Goal: Transaction & Acquisition: Purchase product/service

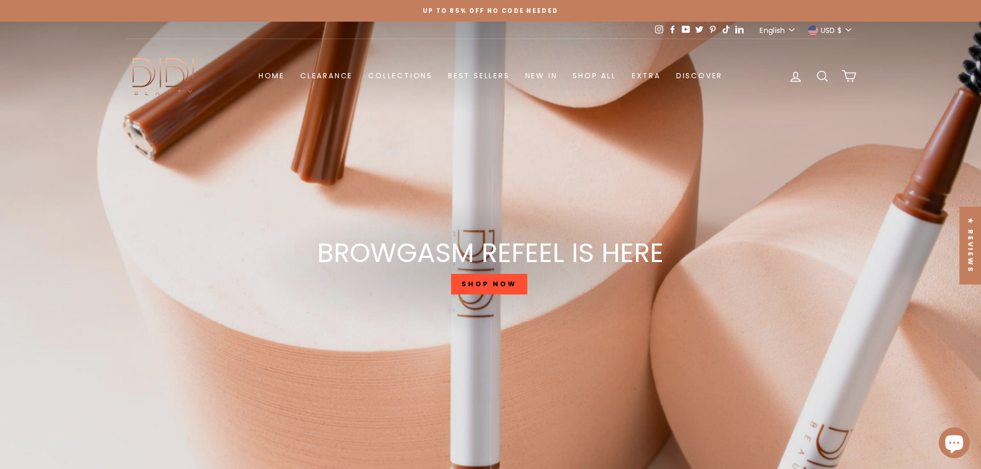
click at [492, 70] on link "Best Sellers" at bounding box center [478, 75] width 77 height 19
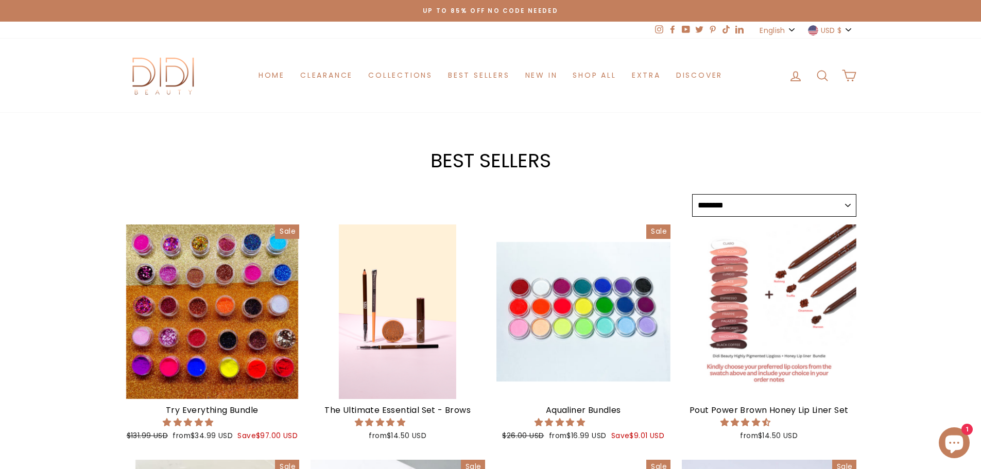
select select "******"
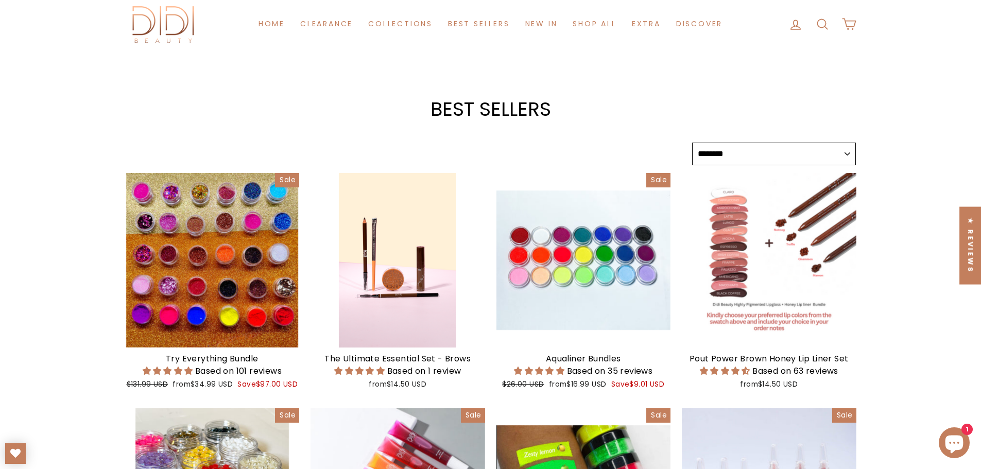
click at [161, 236] on div at bounding box center [212, 260] width 175 height 175
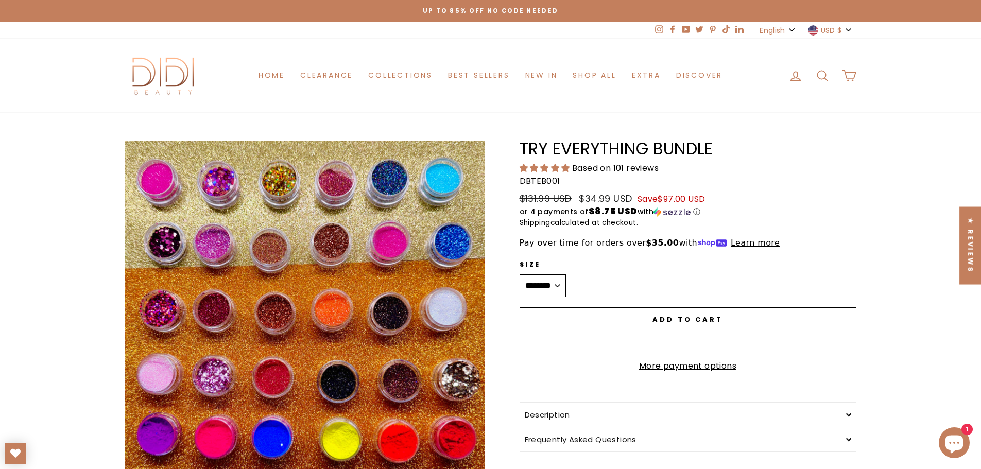
scroll to position [103, 0]
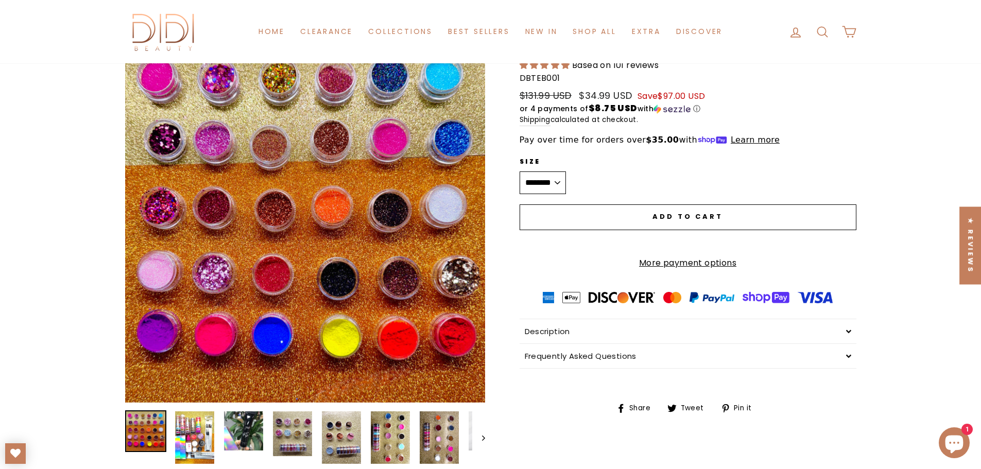
click at [275, 266] on button "Close (esc)" at bounding box center [305, 220] width 360 height 365
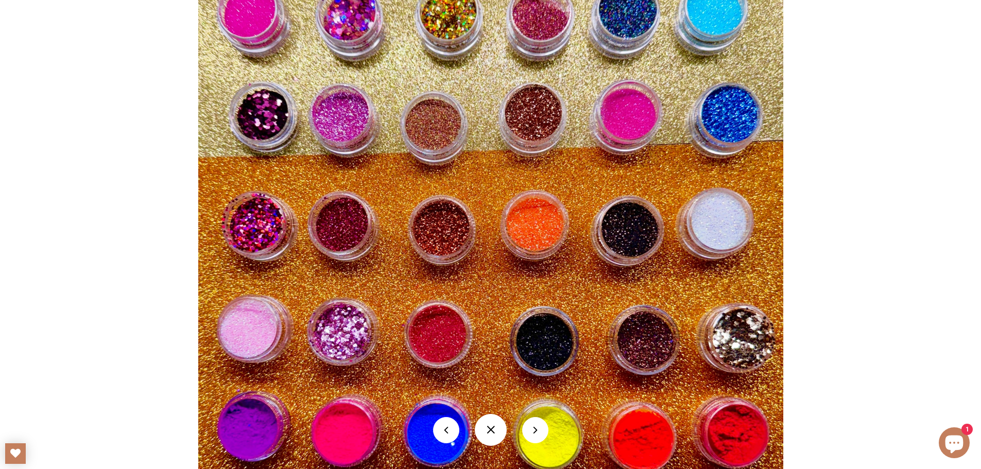
click at [494, 436] on button at bounding box center [491, 430] width 32 height 32
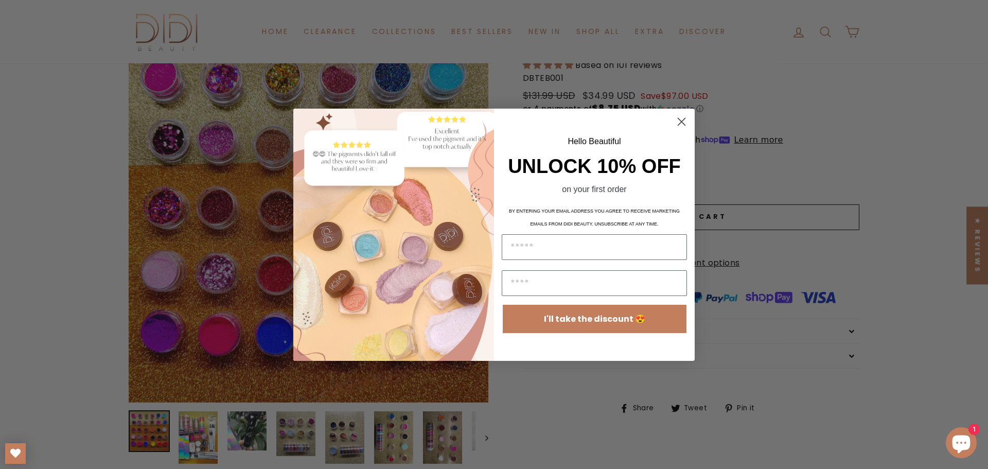
click at [680, 121] on circle "Close dialog" at bounding box center [681, 121] width 17 height 17
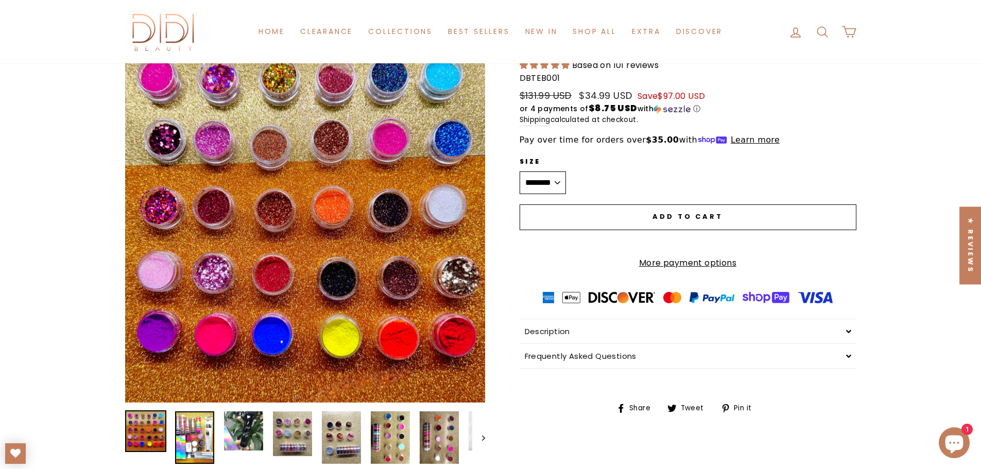
click at [197, 447] on img at bounding box center [194, 437] width 39 height 52
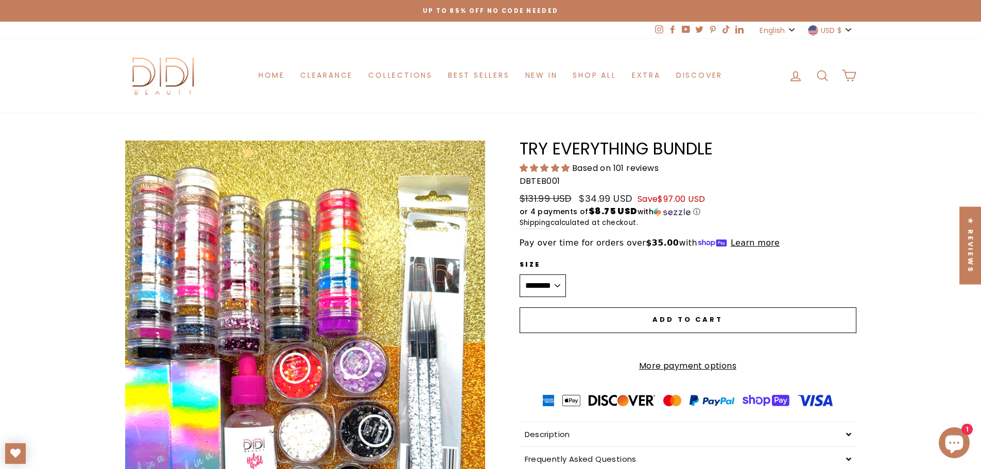
scroll to position [360, 0]
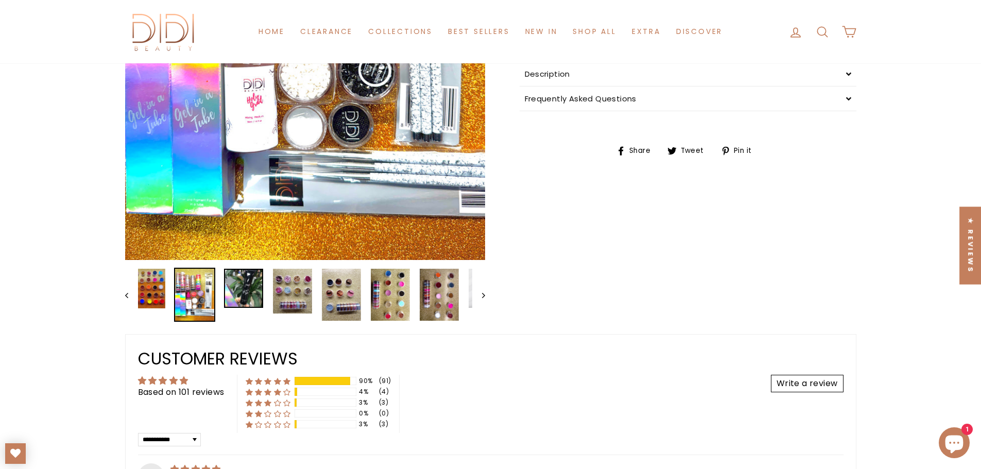
click at [245, 293] on img at bounding box center [243, 288] width 39 height 39
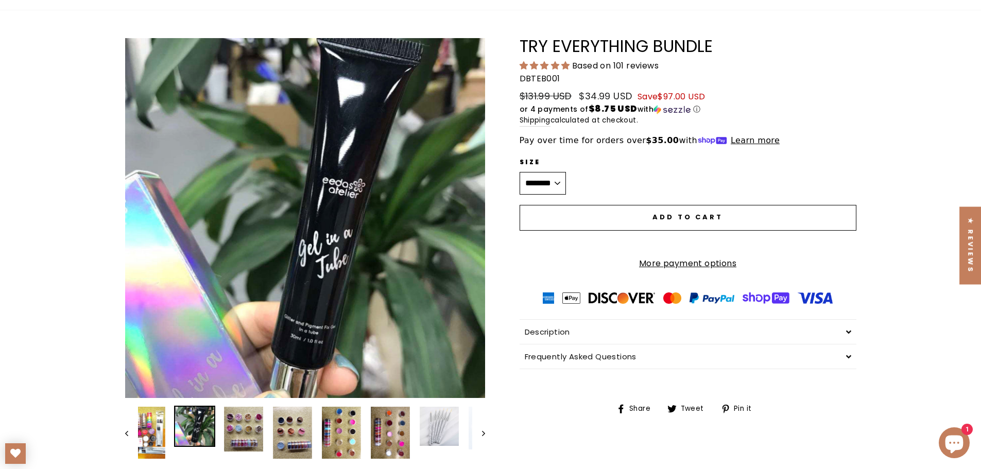
scroll to position [103, 0]
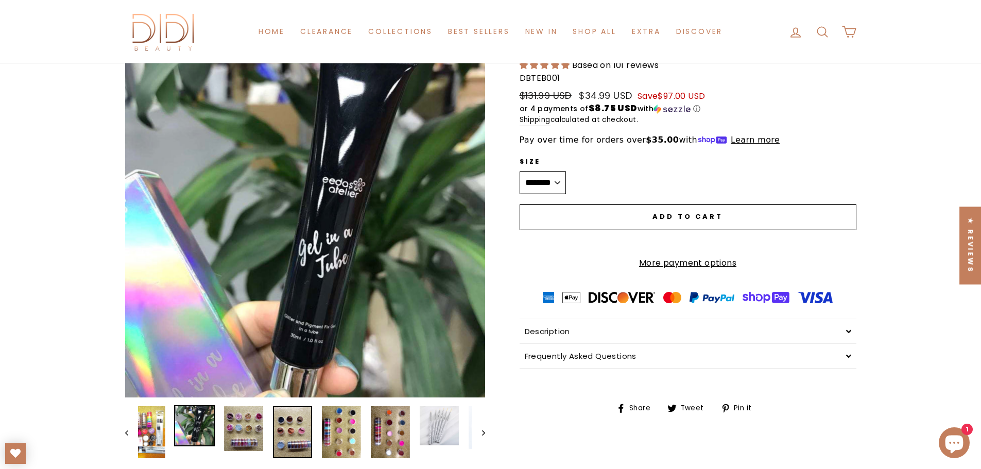
click at [297, 416] on img at bounding box center [292, 432] width 39 height 52
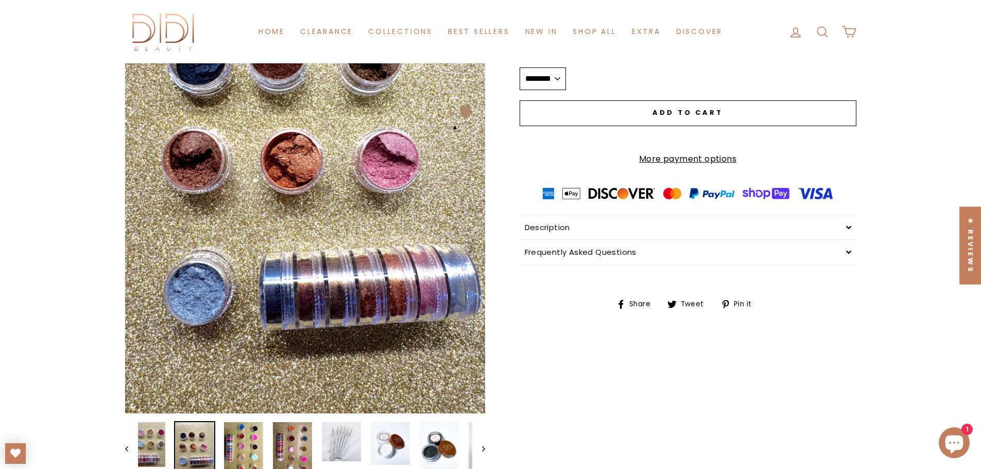
scroll to position [360, 0]
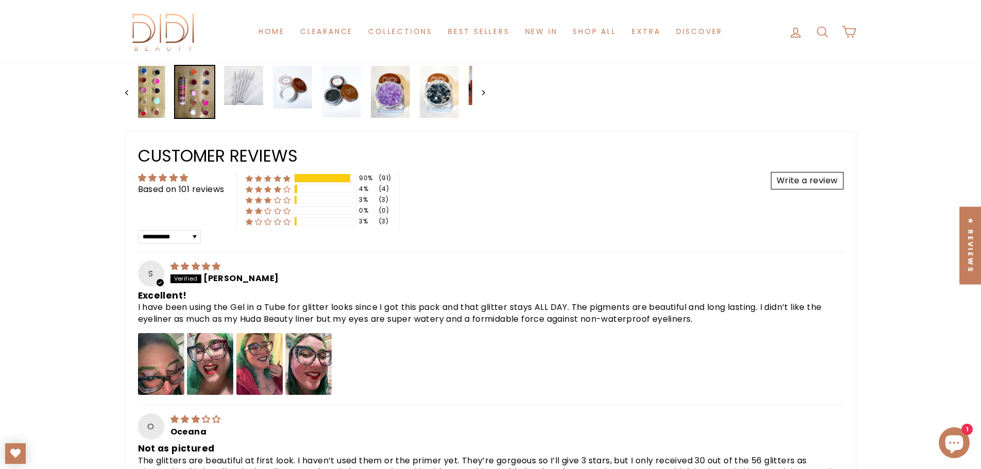
scroll to position [566, 0]
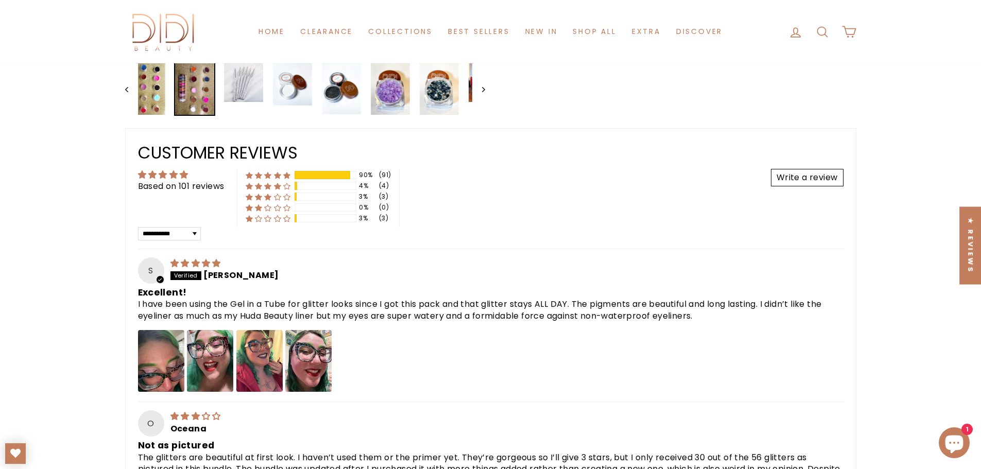
click at [156, 348] on img "Link to user picture 1" at bounding box center [161, 361] width 46 height 62
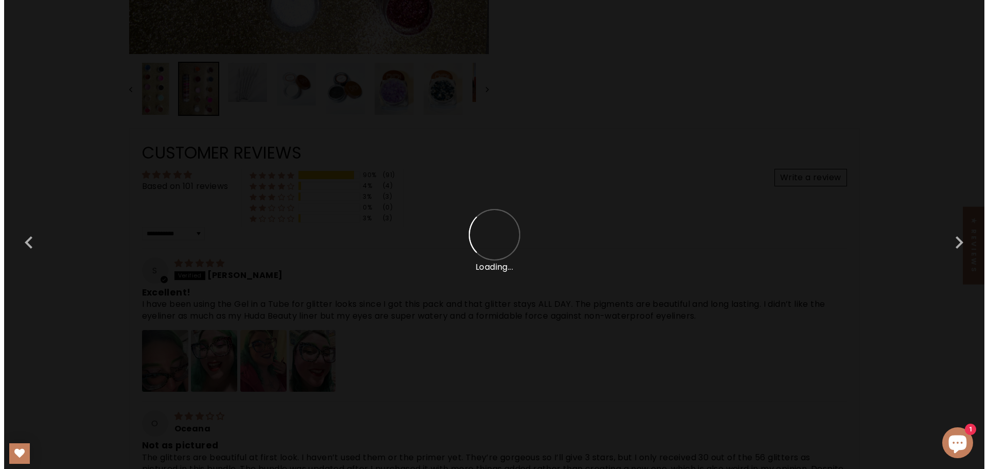
scroll to position [0, 0]
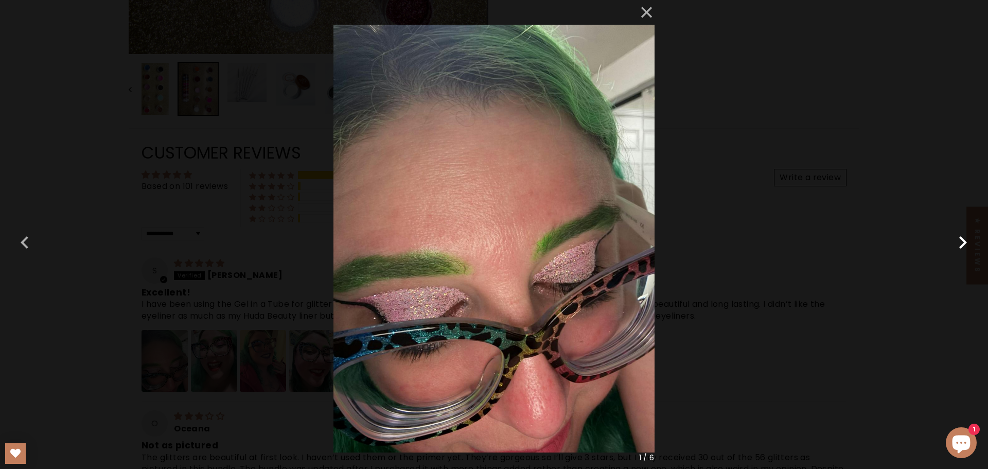
click at [967, 242] on button "button" at bounding box center [963, 234] width 25 height 25
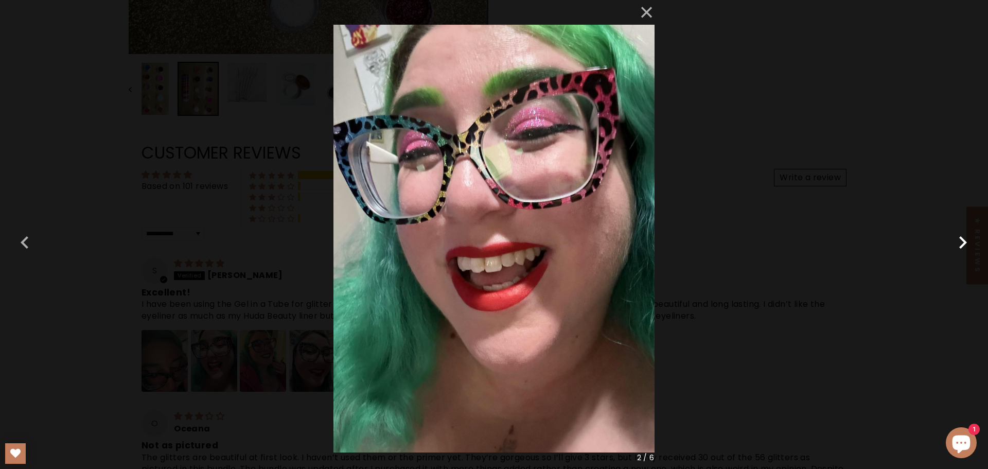
click at [967, 242] on button "button" at bounding box center [963, 234] width 25 height 25
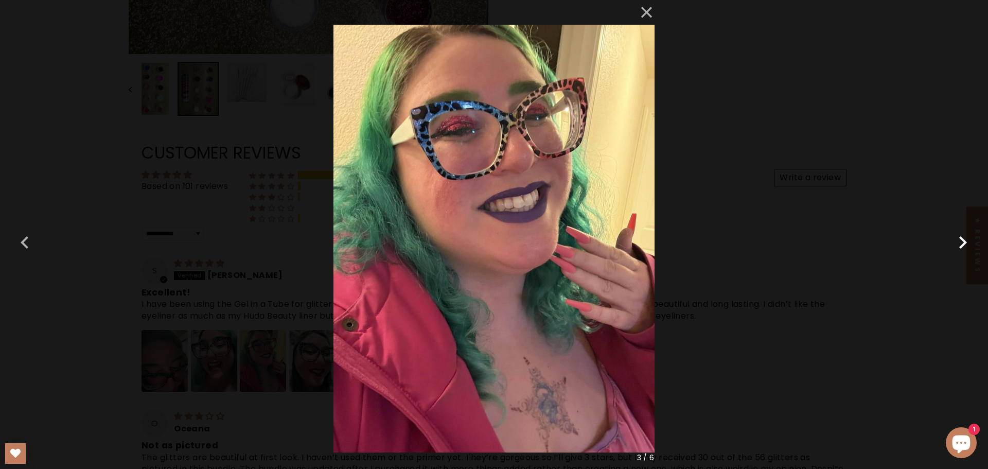
click at [967, 242] on button "button" at bounding box center [963, 234] width 25 height 25
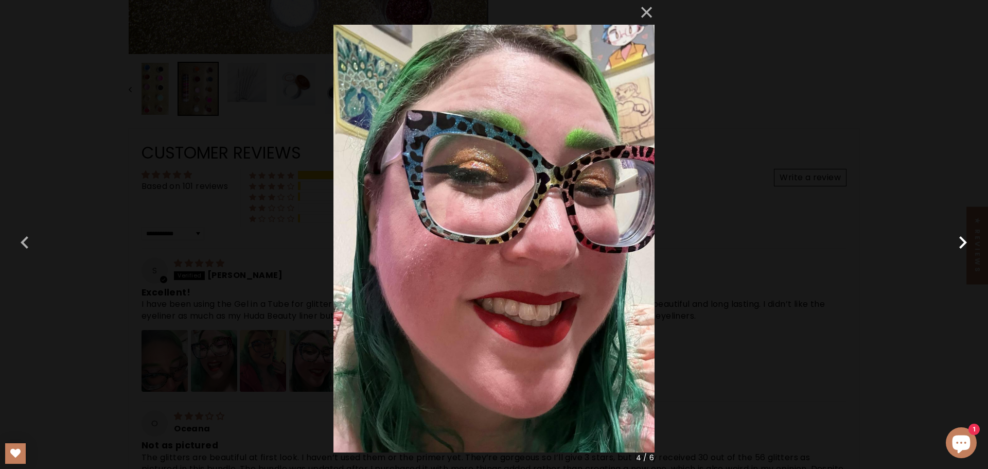
click at [964, 234] on button "button" at bounding box center [963, 234] width 25 height 25
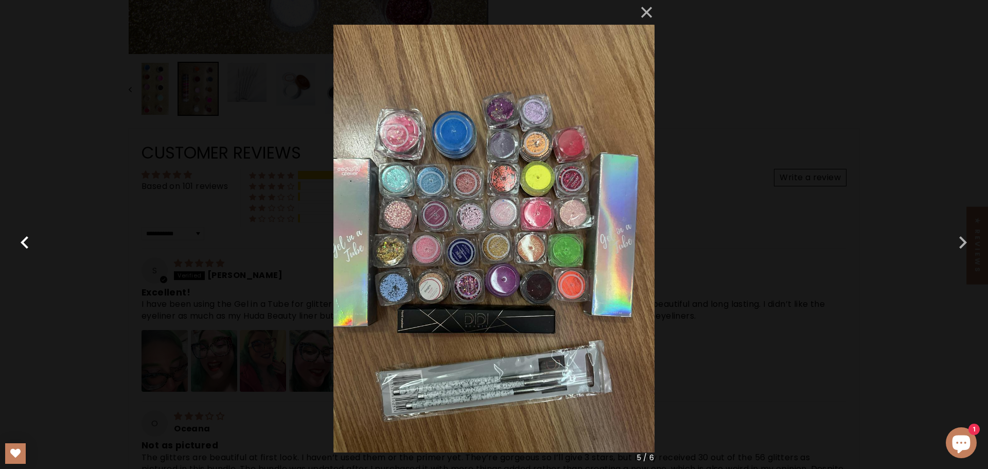
click at [25, 246] on button "button" at bounding box center [24, 234] width 25 height 25
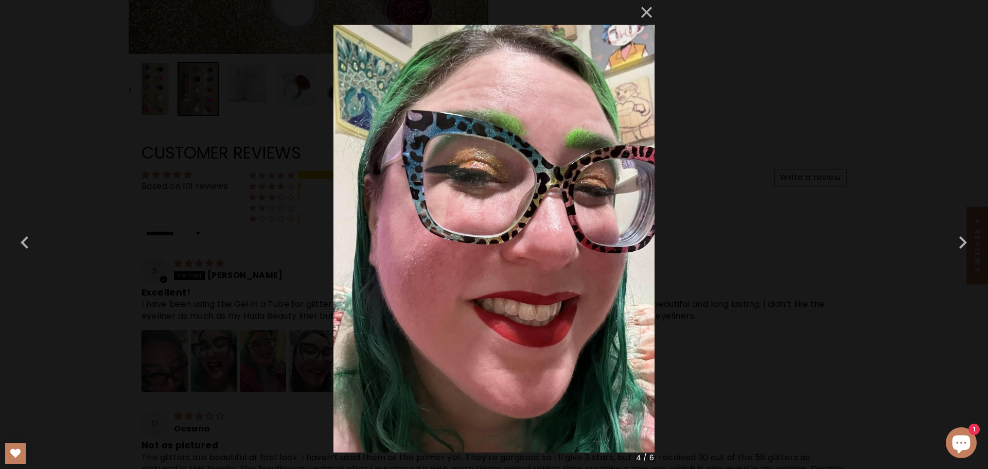
click at [487, 159] on img at bounding box center [494, 234] width 321 height 469
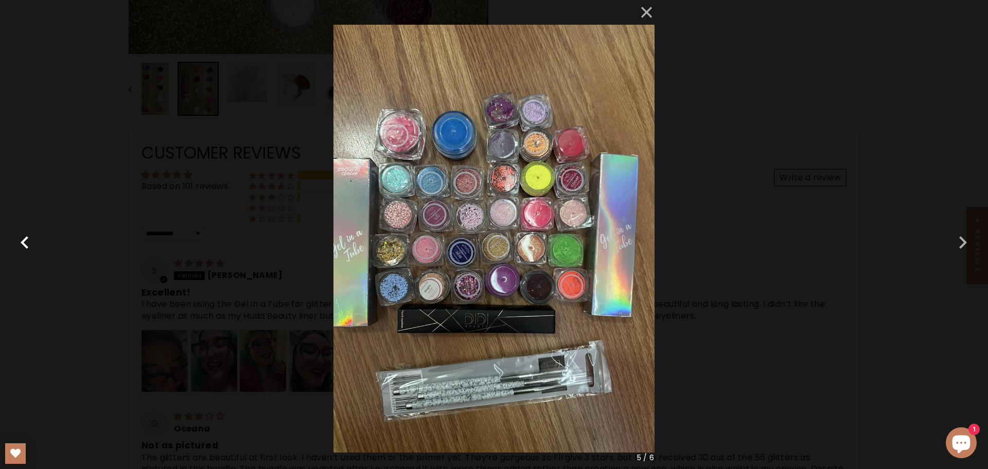
drag, startPoint x: 27, startPoint y: 235, endPoint x: 40, endPoint y: 243, distance: 15.5
click at [26, 235] on button "button" at bounding box center [24, 234] width 25 height 25
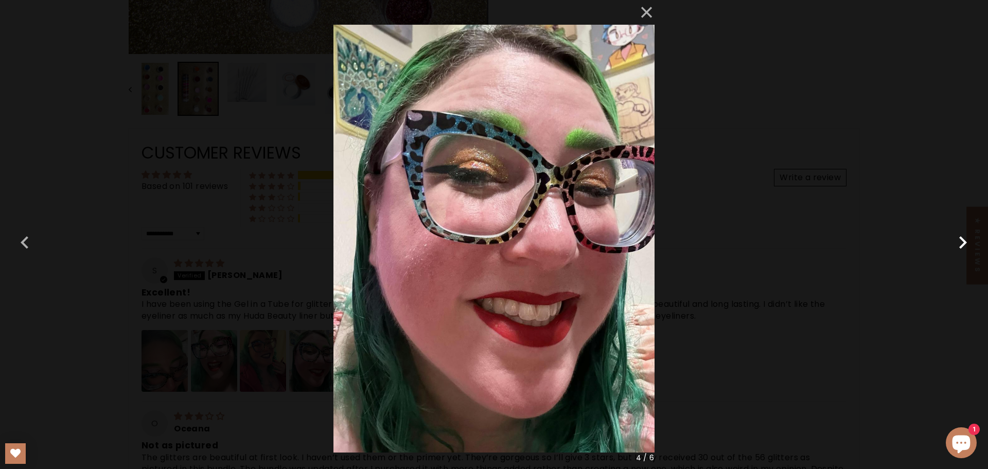
click at [959, 247] on button "button" at bounding box center [963, 234] width 25 height 25
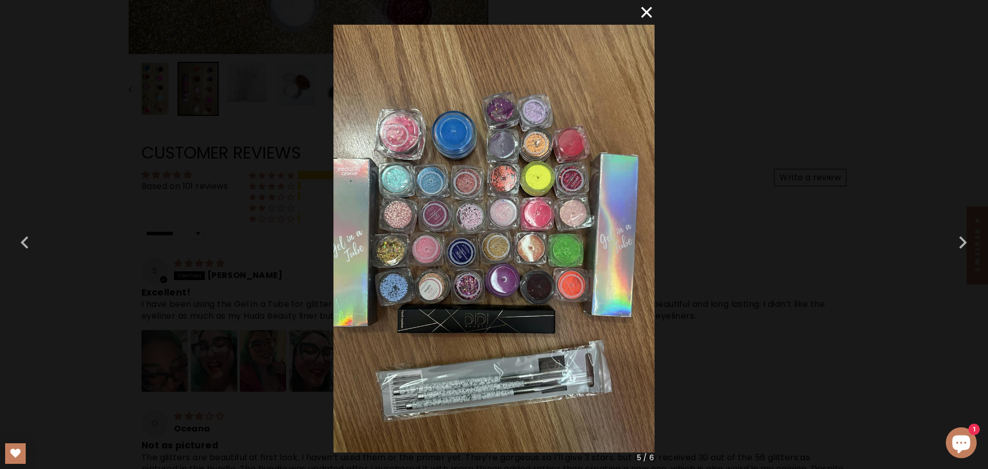
click at [642, 13] on button "×" at bounding box center [642, 12] width 25 height 25
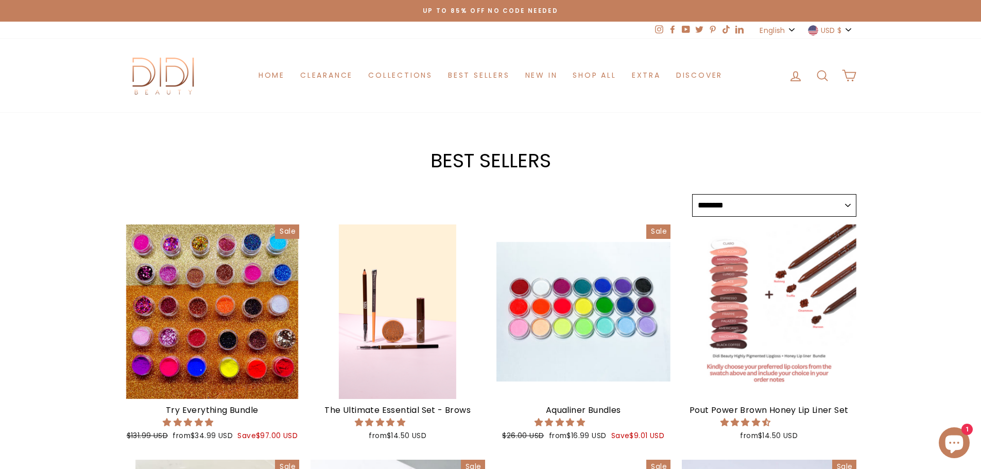
select select "******"
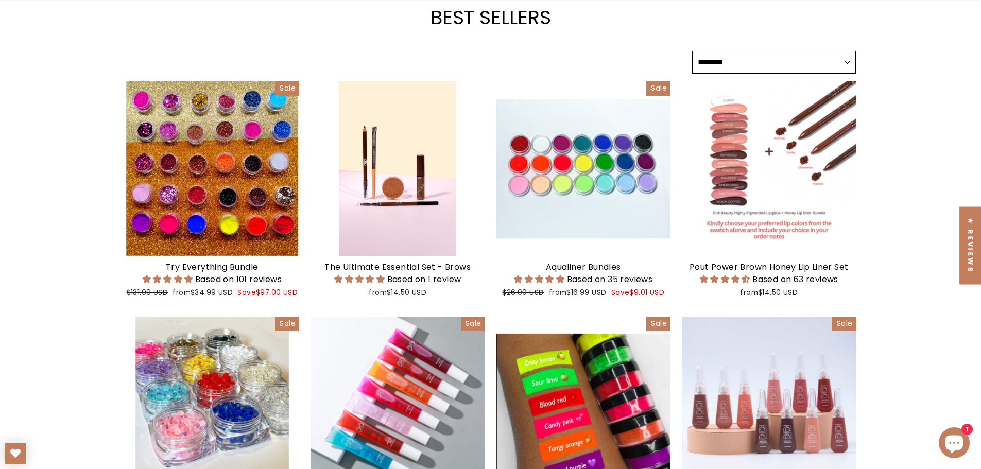
scroll to position [360, 0]
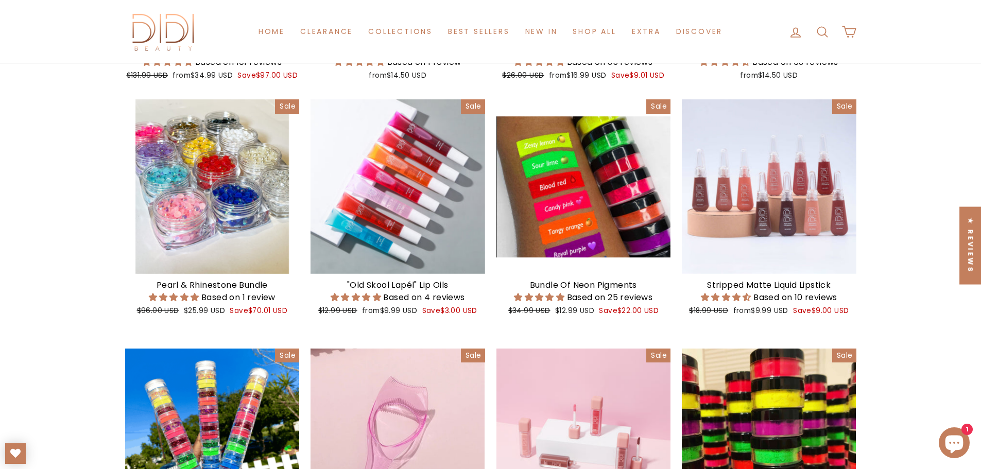
click at [233, 223] on div at bounding box center [212, 186] width 175 height 175
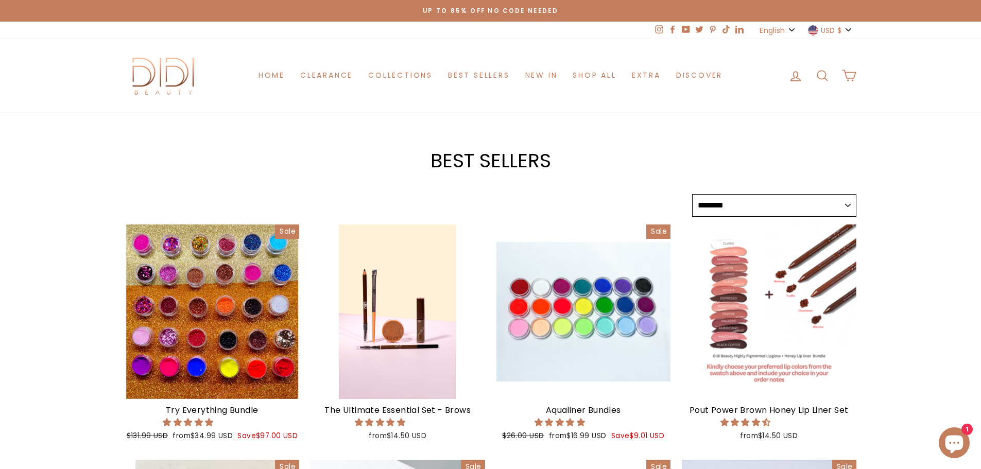
select select "******"
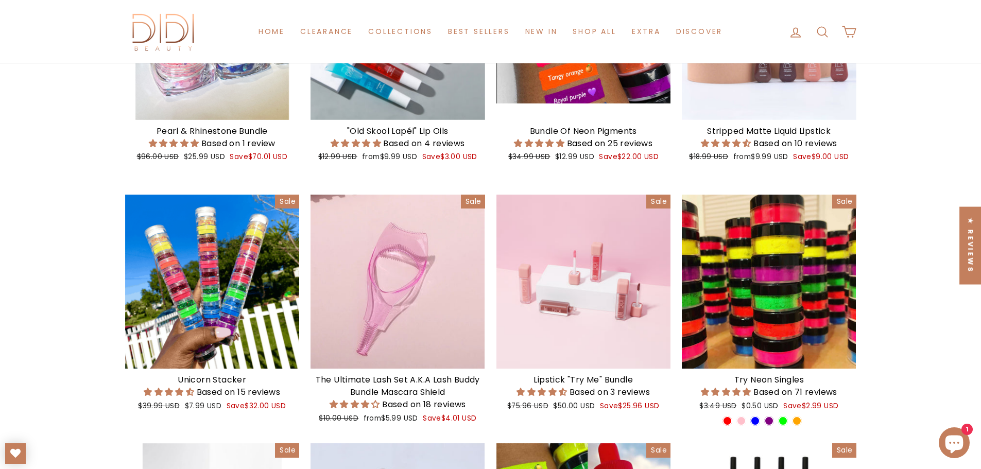
scroll to position [515, 0]
drag, startPoint x: 243, startPoint y: 338, endPoint x: 0, endPoint y: 238, distance: 262.5
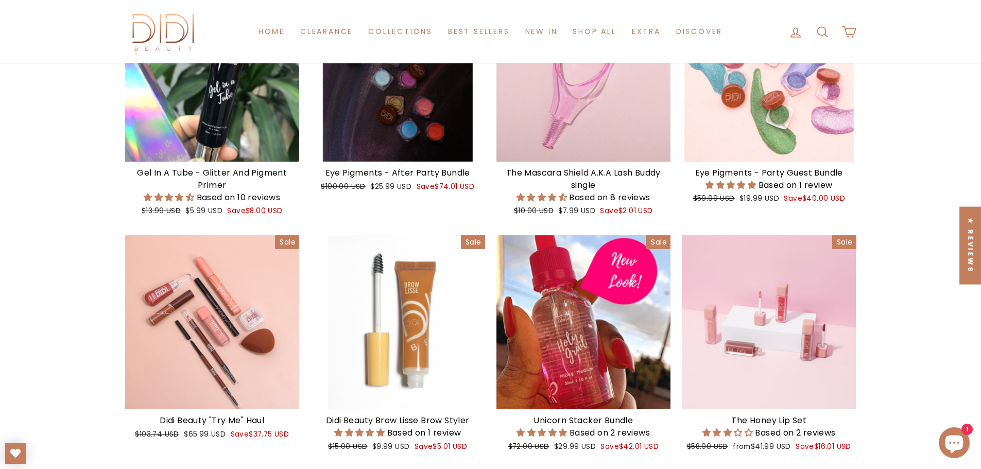
scroll to position [1493, 0]
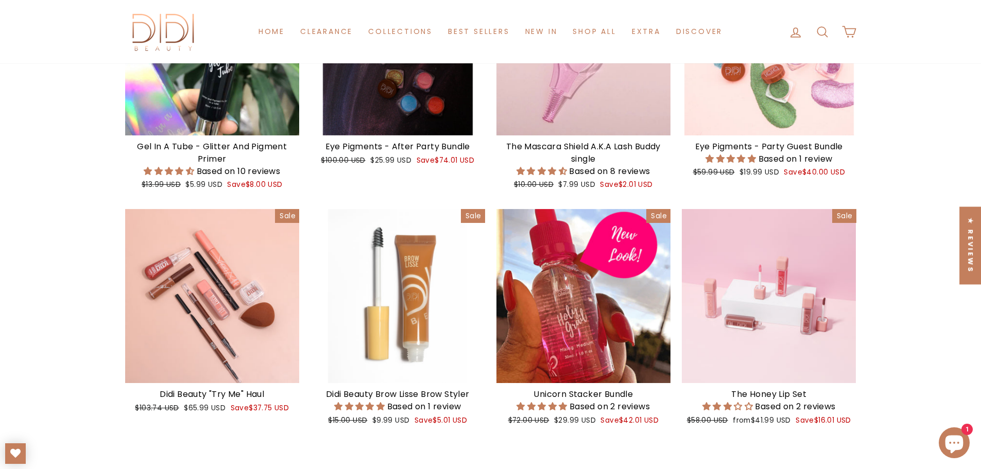
click at [761, 94] on div at bounding box center [769, 48] width 175 height 175
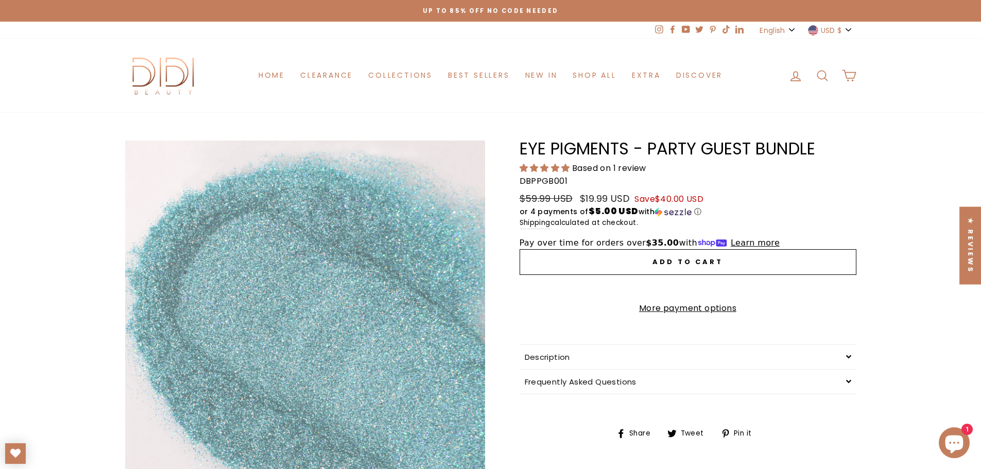
scroll to position [154, 0]
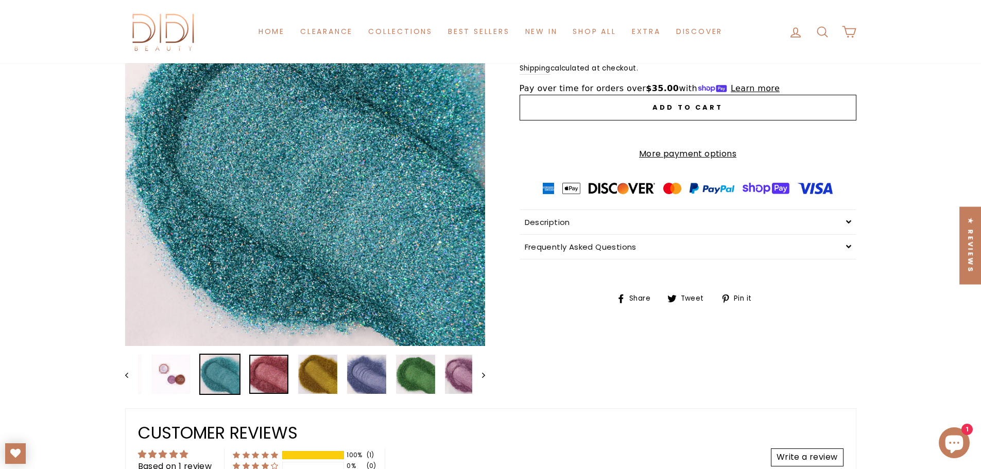
click at [260, 375] on img at bounding box center [268, 374] width 39 height 39
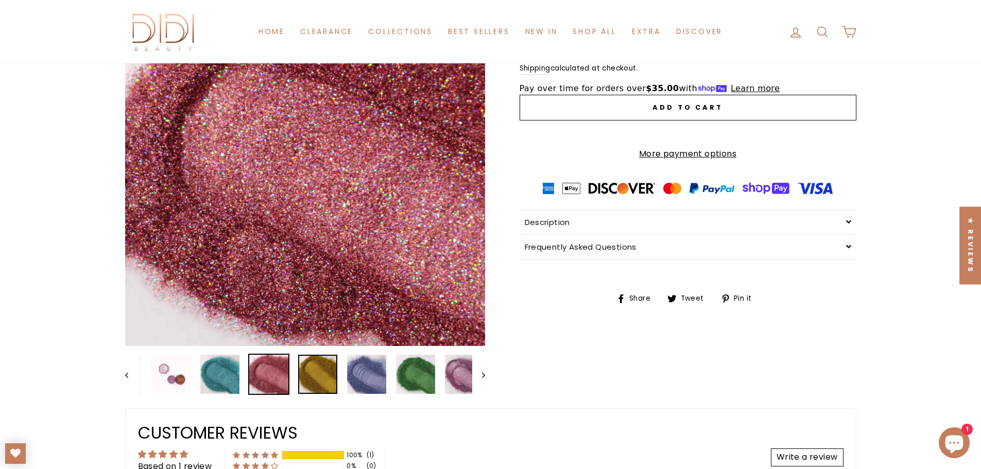
click at [305, 357] on img at bounding box center [317, 374] width 39 height 39
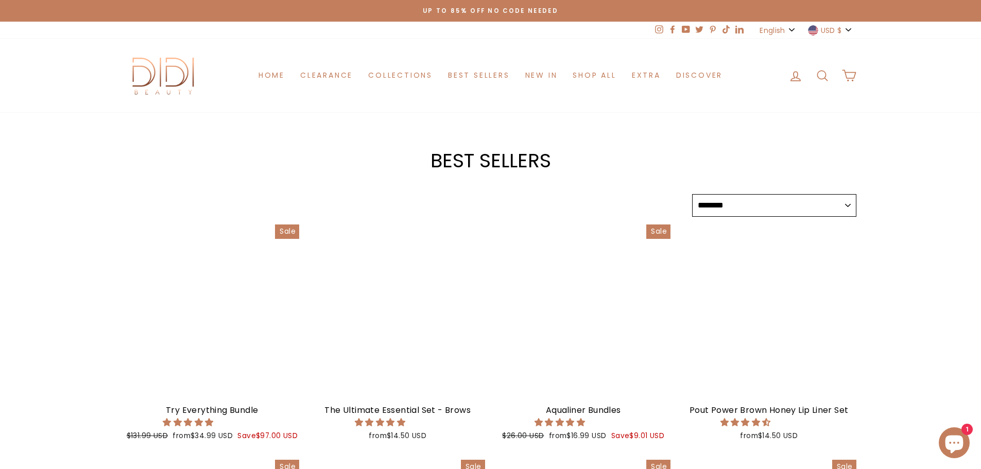
select select "******"
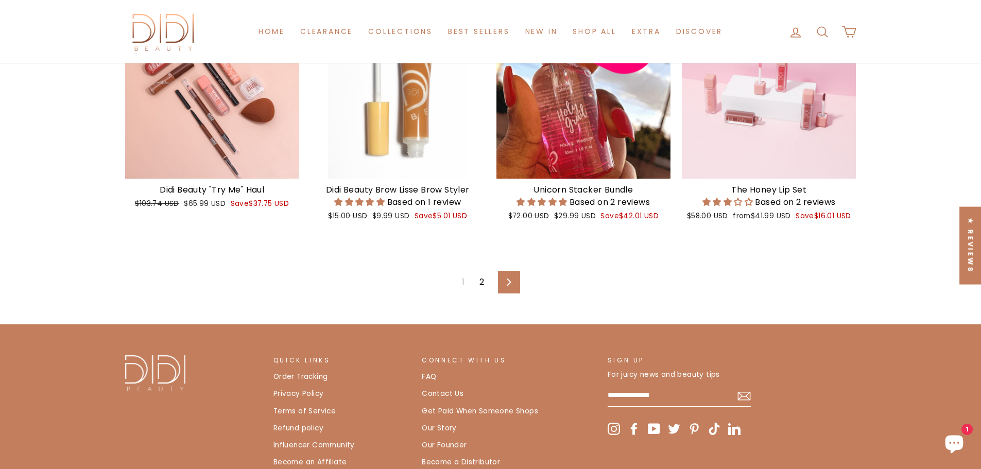
scroll to position [1750, 0]
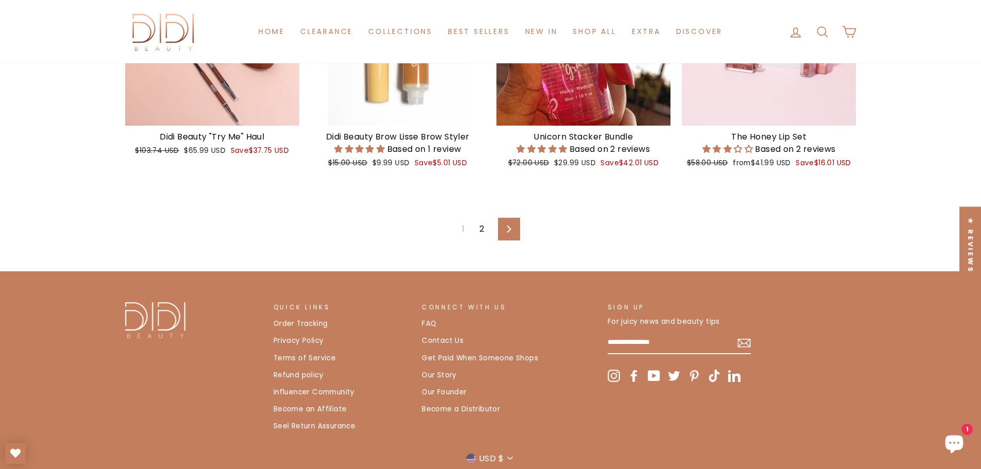
click at [513, 228] on link "Next" at bounding box center [509, 229] width 22 height 23
